Goal: Information Seeking & Learning: Learn about a topic

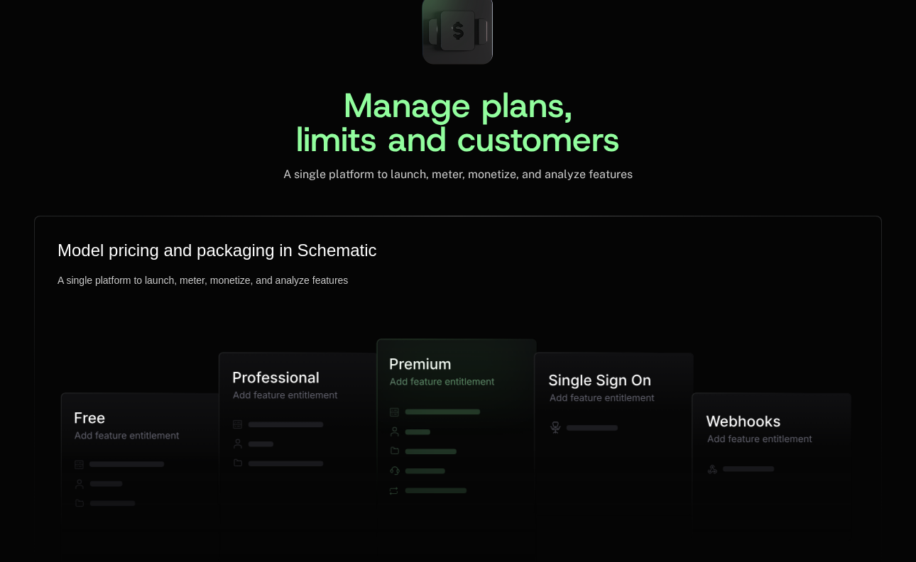
scroll to position [2950, 0]
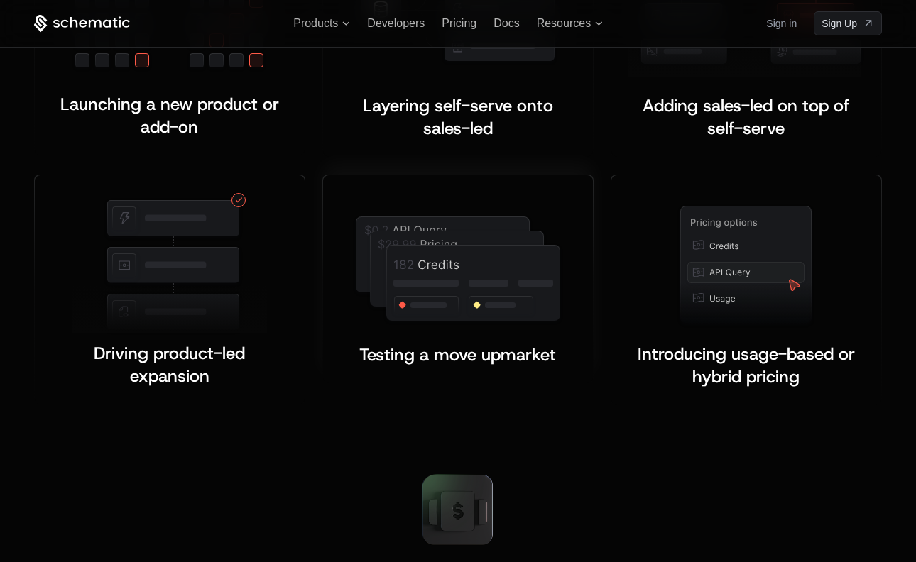
click at [431, 246] on img at bounding box center [458, 270] width 212 height 112
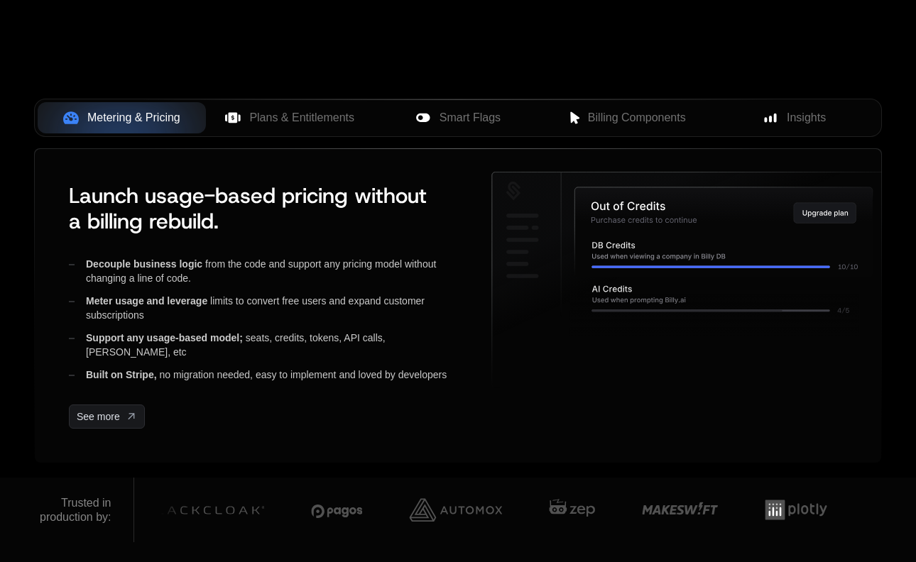
scroll to position [614, 0]
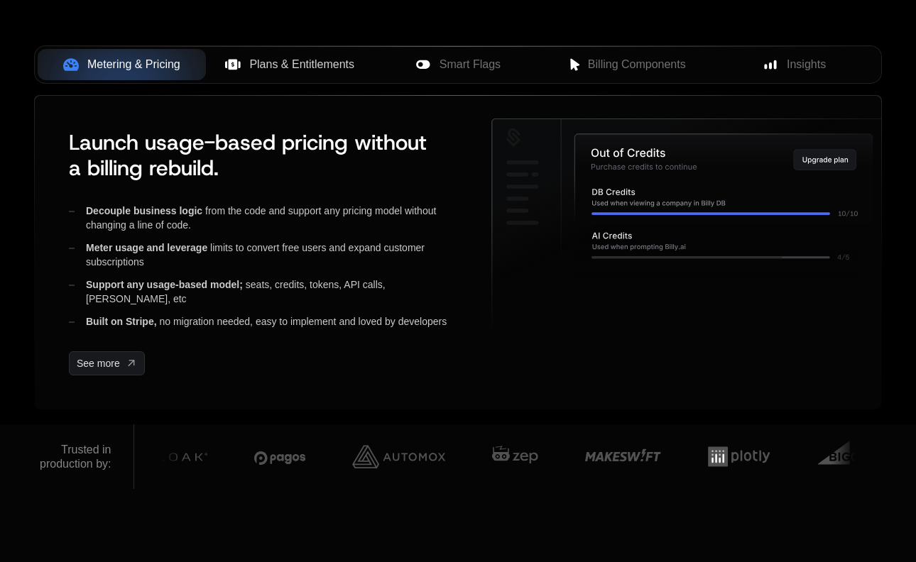
click at [303, 65] on span "Plans & Entitlements" at bounding box center [301, 64] width 105 height 17
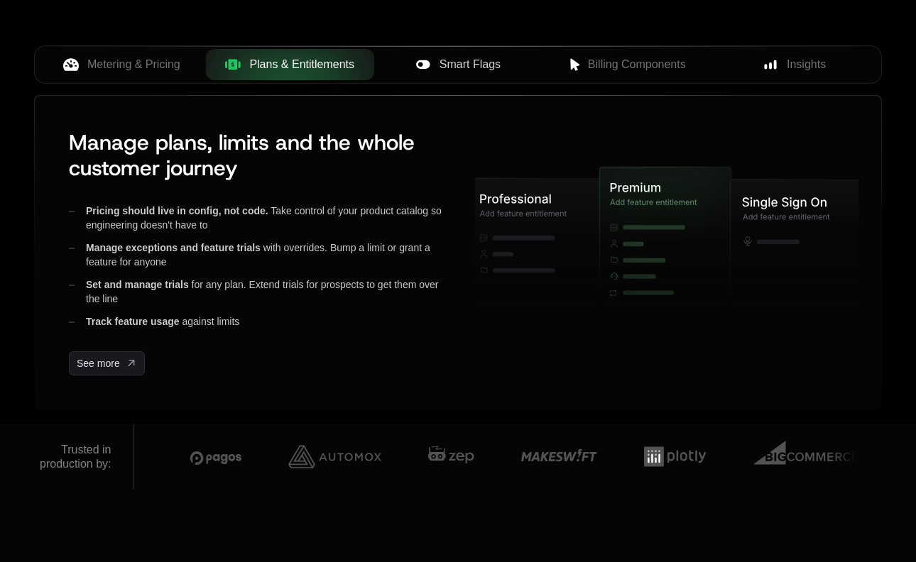
click at [463, 64] on span "Smart Flags" at bounding box center [469, 64] width 61 height 17
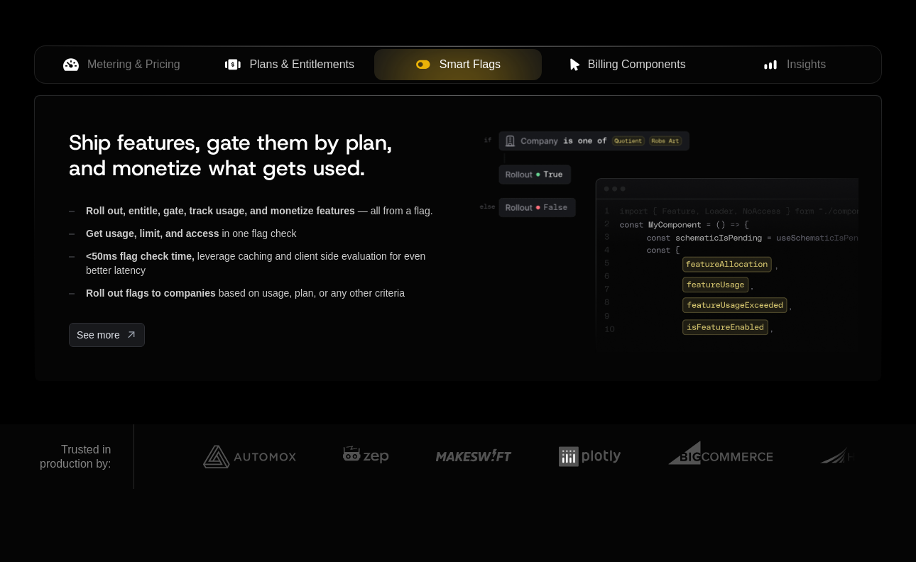
click at [603, 65] on span "Billing Components" at bounding box center [637, 64] width 98 height 17
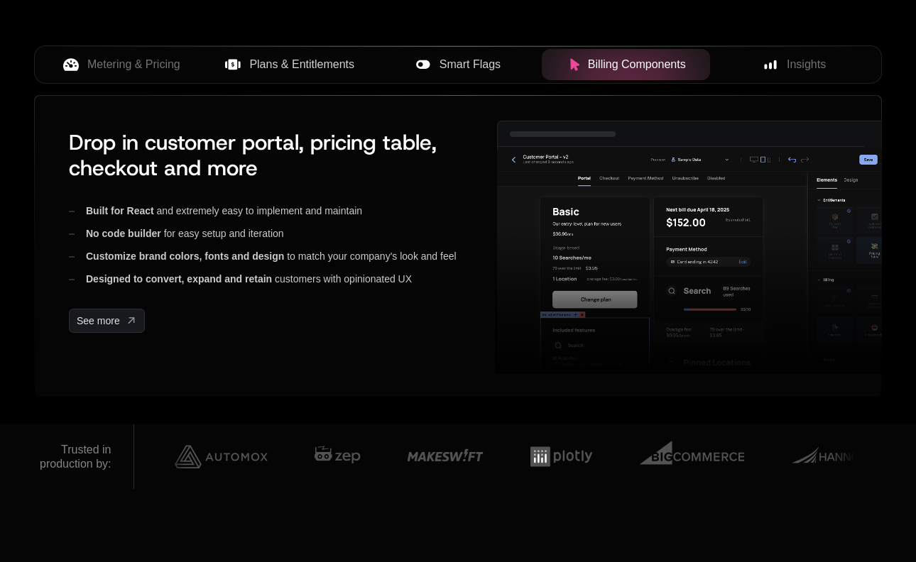
click at [480, 68] on span "Smart Flags" at bounding box center [469, 64] width 61 height 17
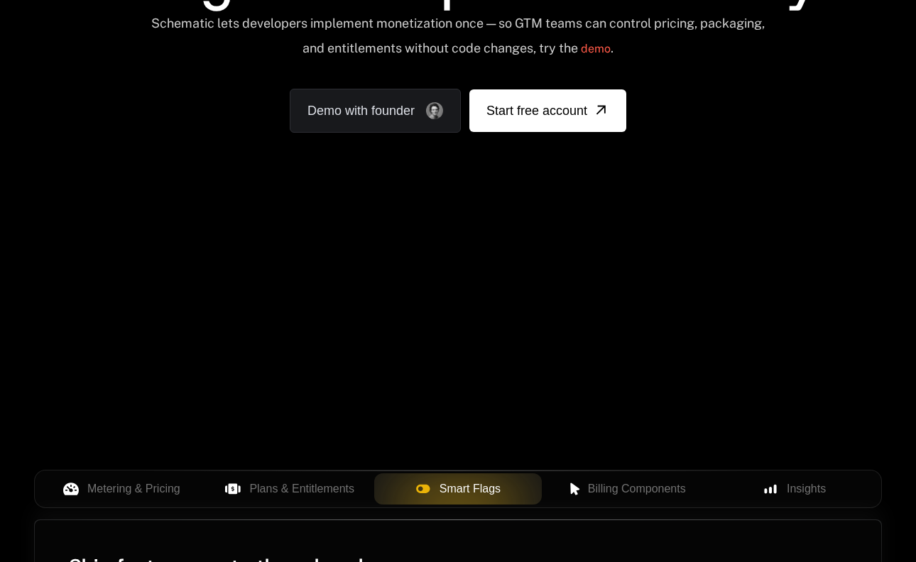
scroll to position [188, 0]
